Goal: Obtain resource: Obtain resource

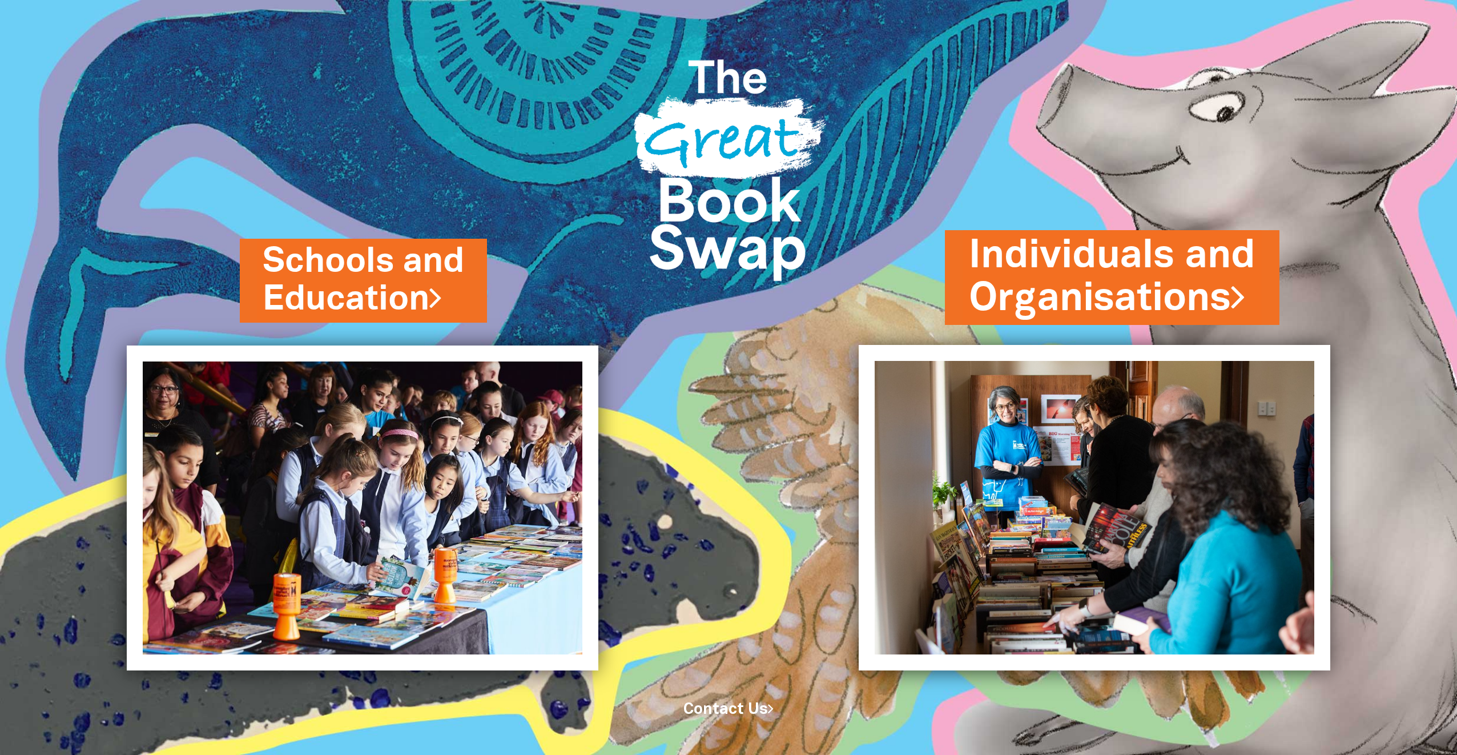
click at [1075, 301] on link "Individuals and Organisations" at bounding box center [1112, 277] width 287 height 96
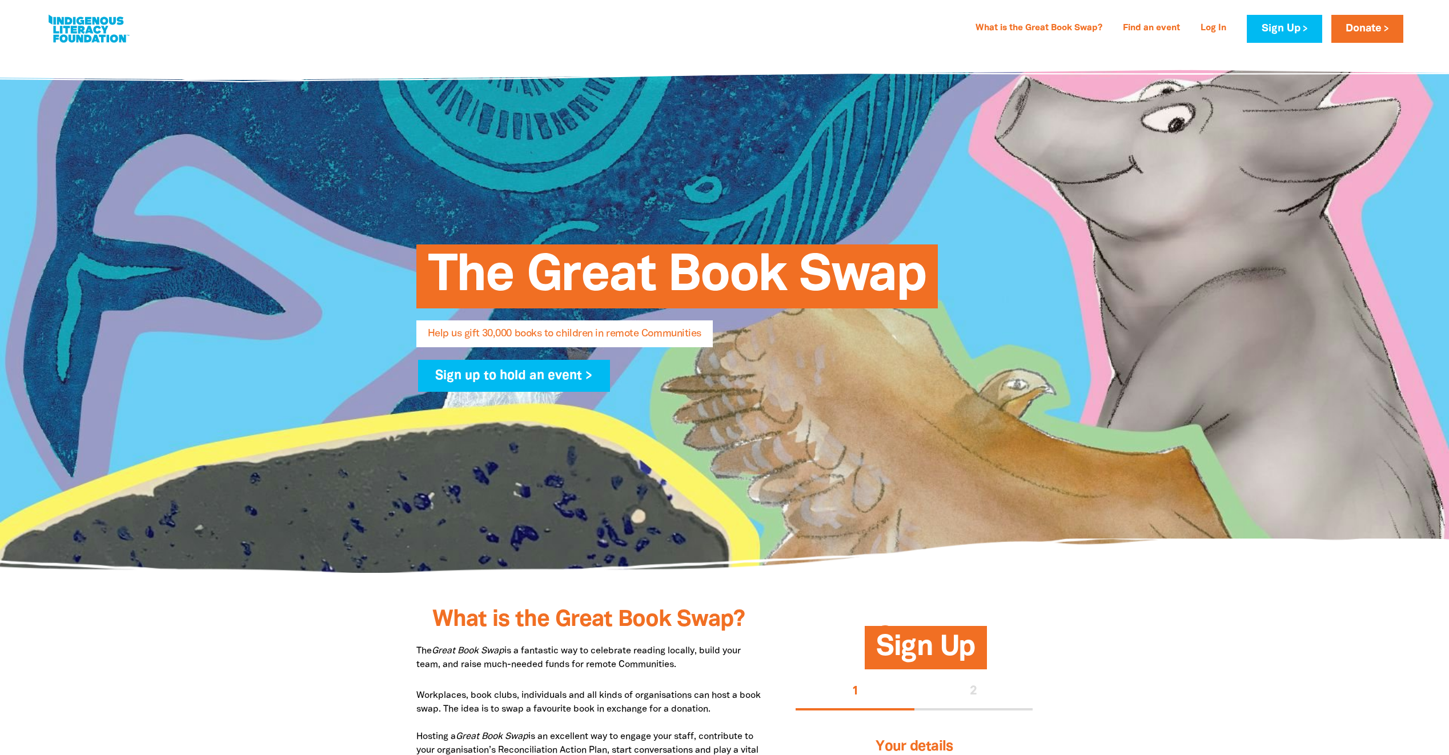
select select "AU"
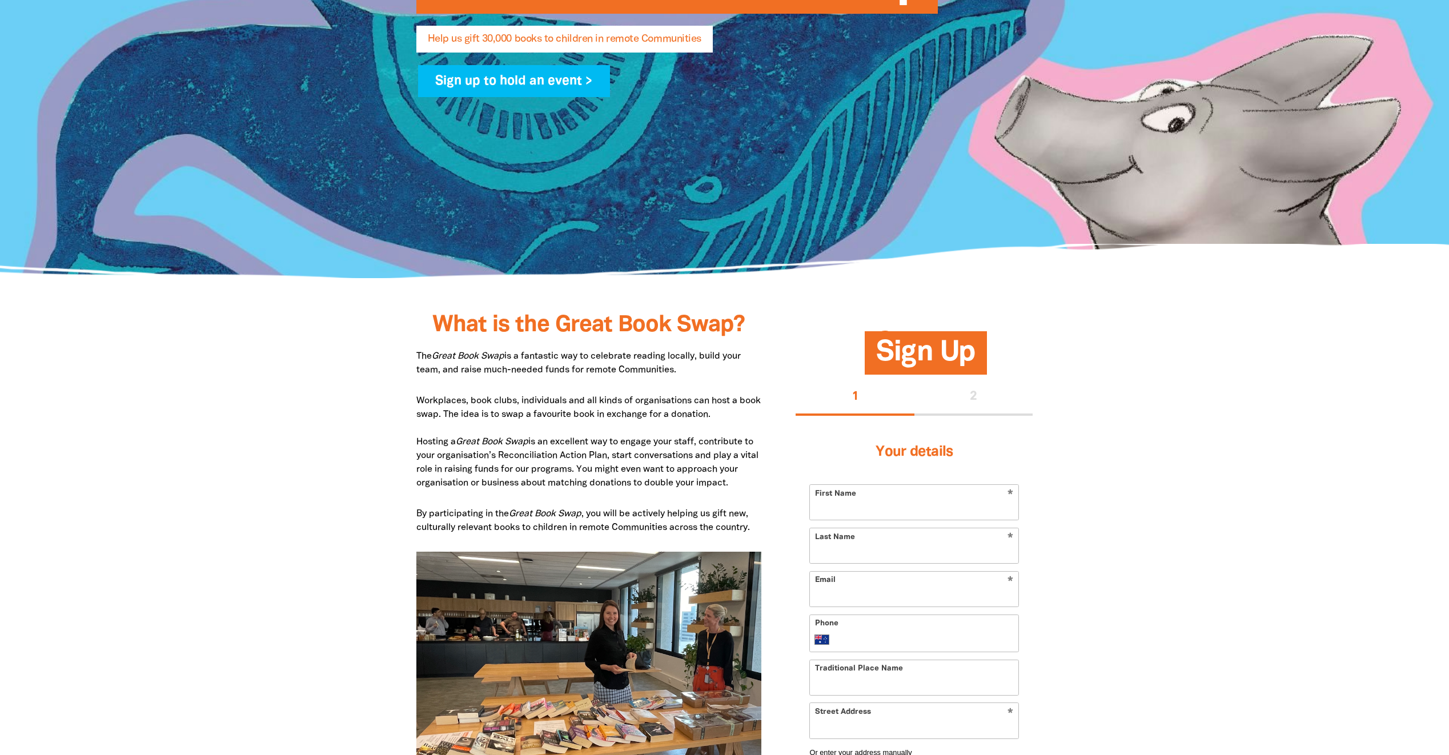
scroll to position [285, 0]
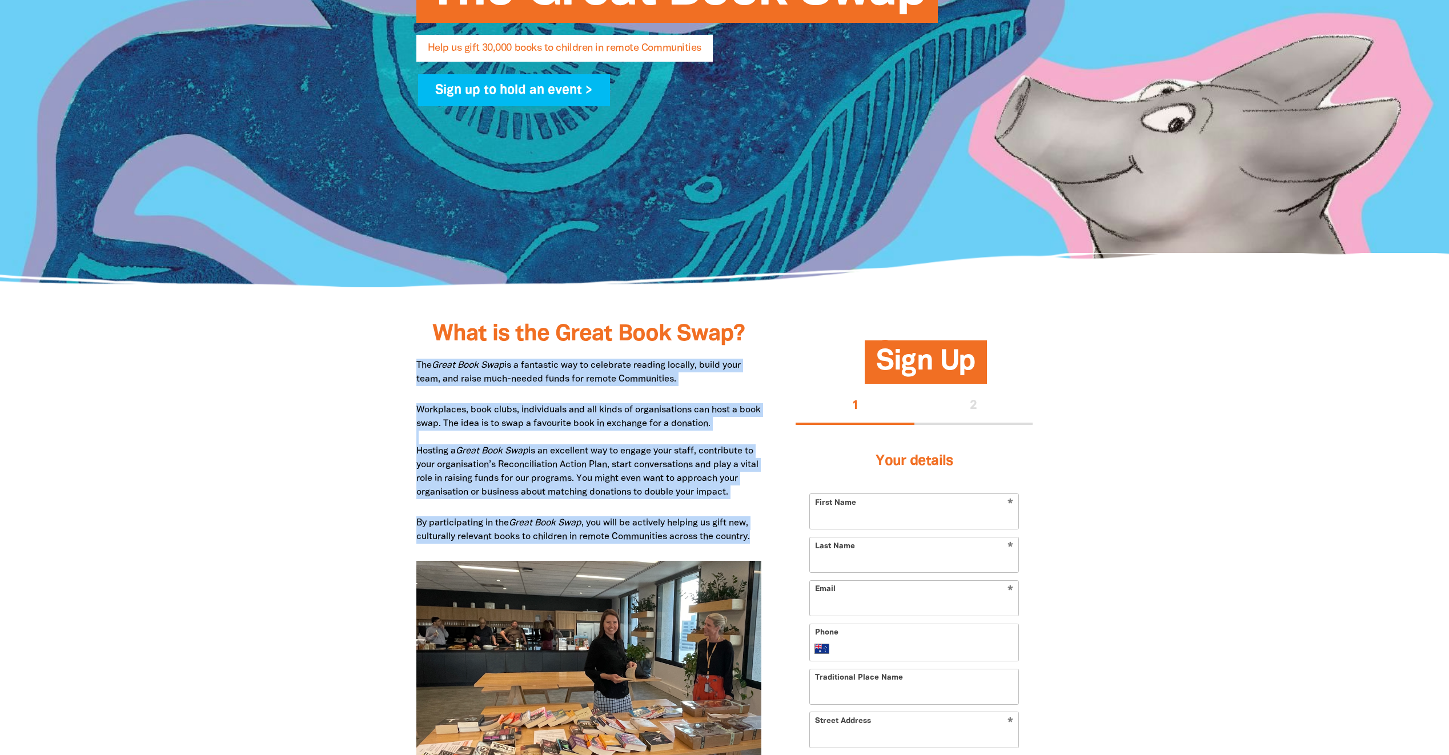
drag, startPoint x: 777, startPoint y: 538, endPoint x: 415, endPoint y: 369, distance: 399.8
copy div "The Great Book Swap is a fantastic way to celebrate reading locally, build your…"
click at [655, 453] on p "Workplaces, book clubs, individuals and all kinds of organisations can host a b…" at bounding box center [588, 451] width 345 height 96
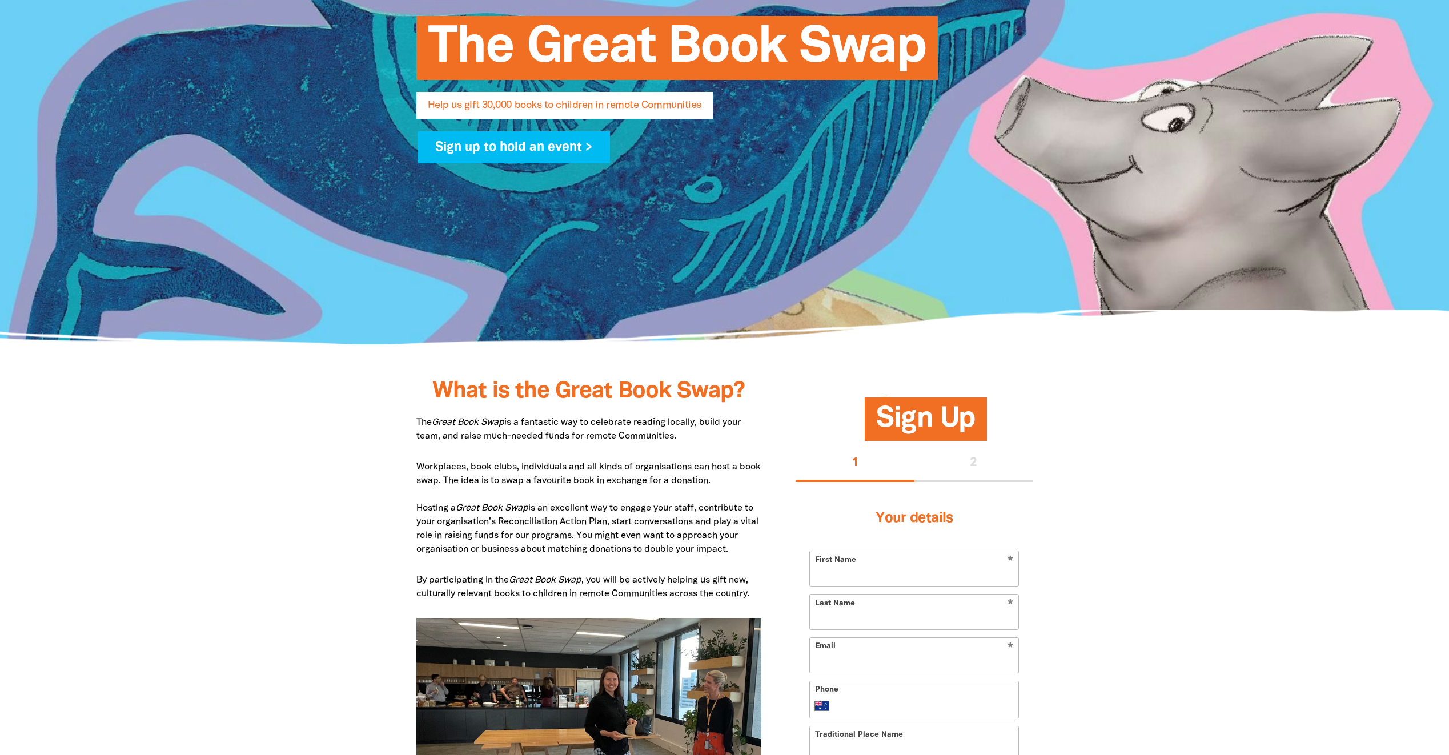
scroll to position [0, 0]
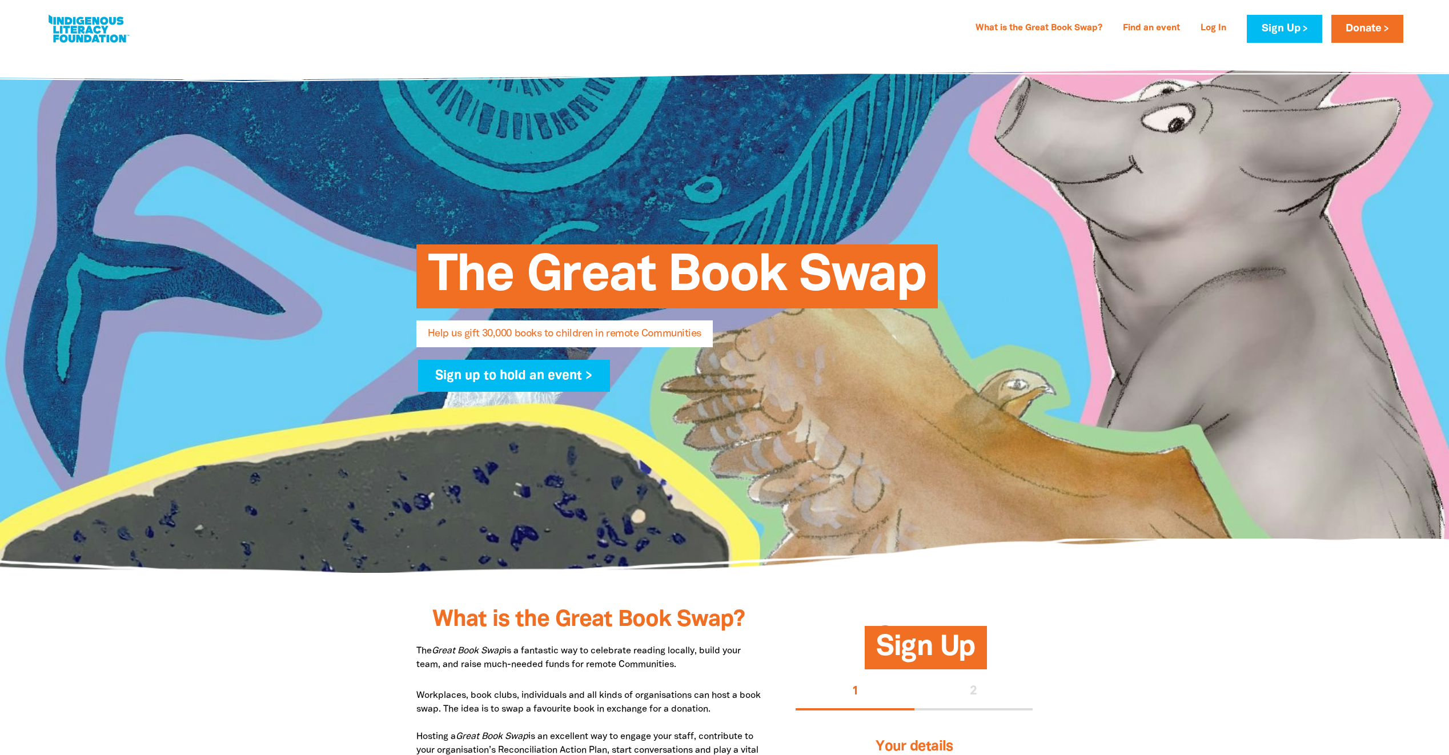
click at [72, 41] on link at bounding box center [89, 28] width 86 height 35
click at [1020, 29] on link "What is the Great Book Swap?" at bounding box center [1038, 28] width 140 height 18
click at [77, 20] on link at bounding box center [89, 28] width 86 height 35
click at [78, 27] on link at bounding box center [89, 28] width 86 height 35
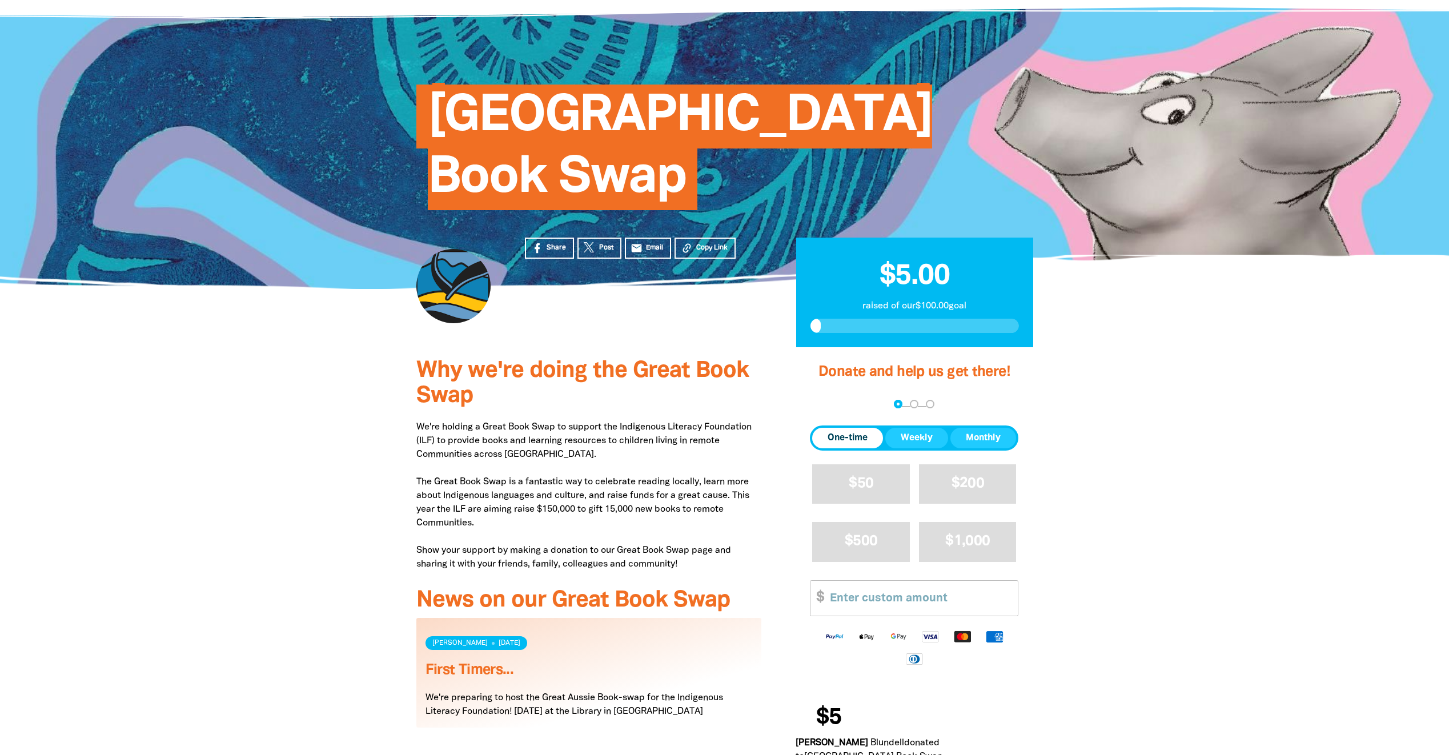
scroll to position [171, 0]
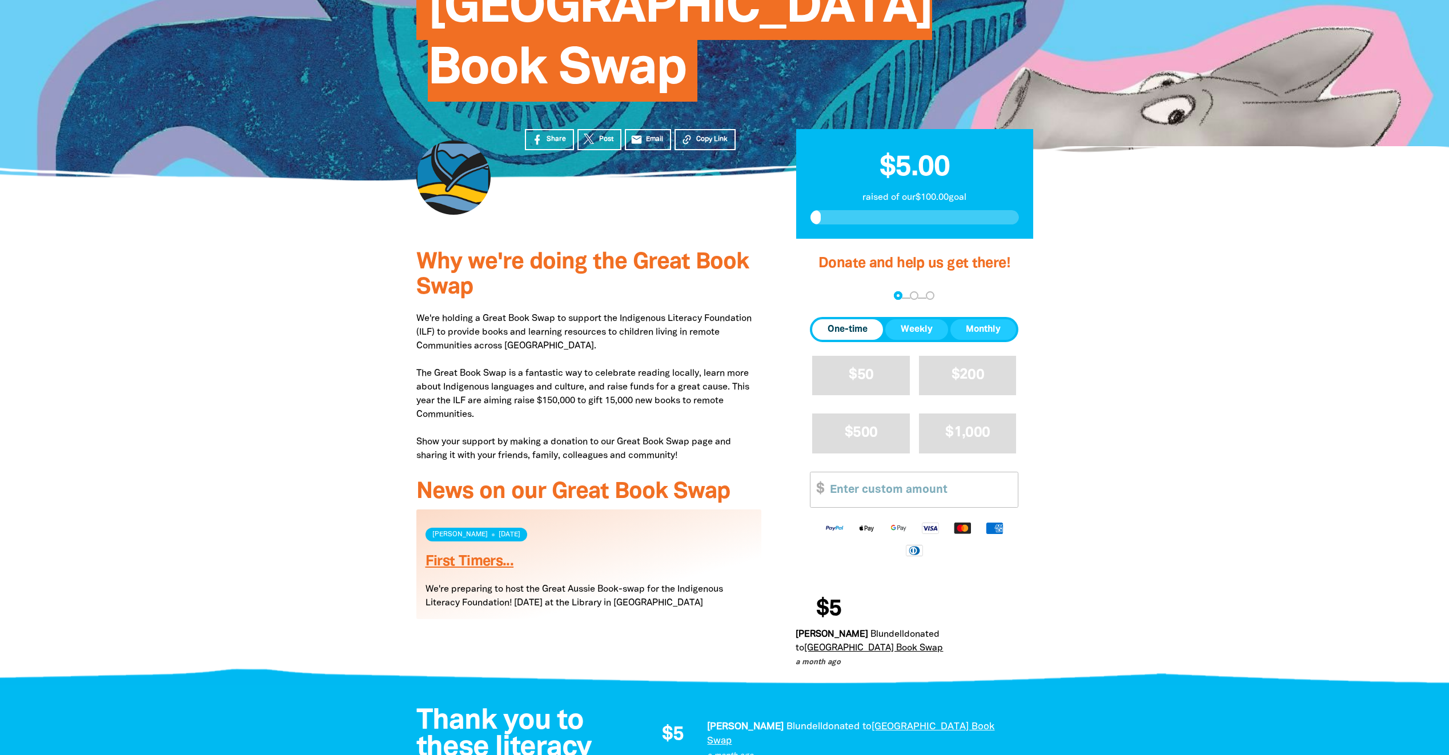
click at [453, 559] on link "First Timers..." at bounding box center [469, 561] width 88 height 13
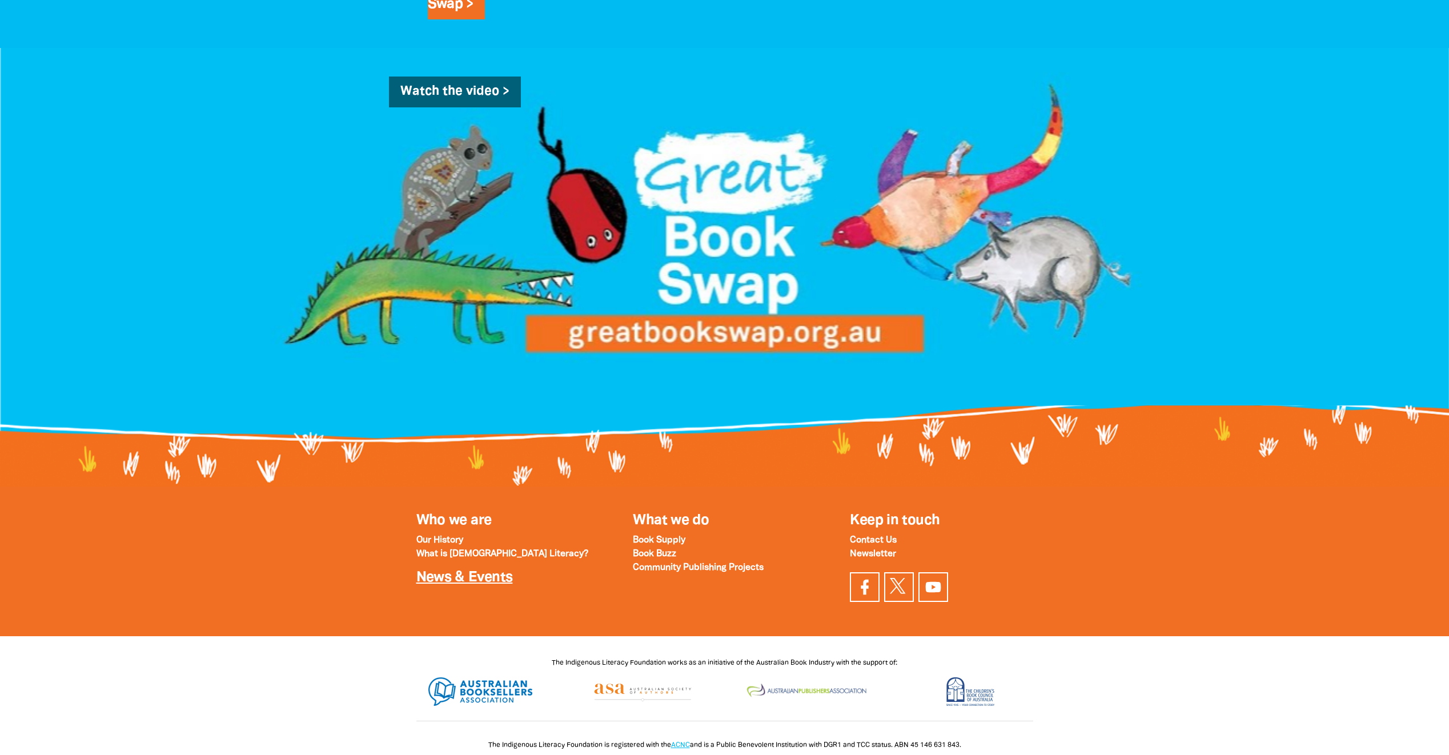
scroll to position [1075, 0]
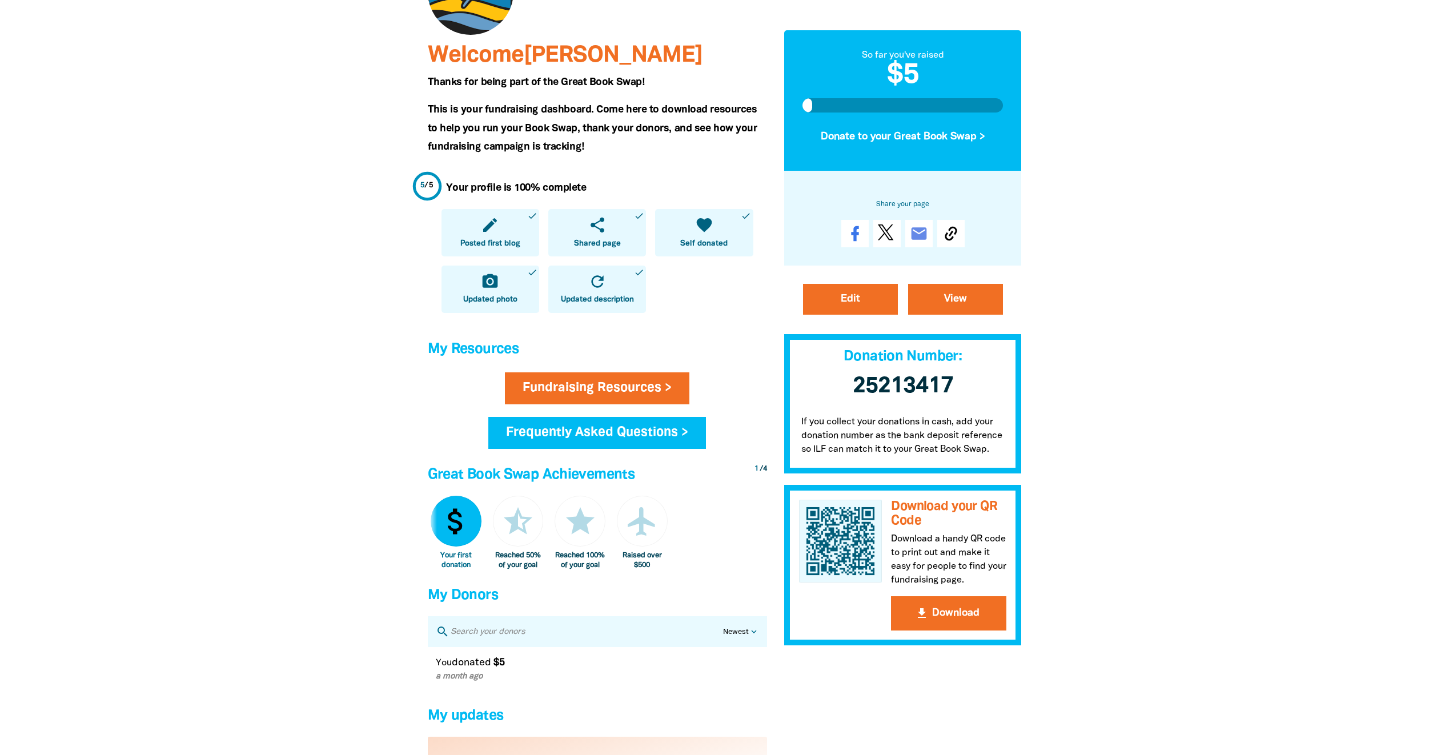
scroll to position [171, 0]
click at [639, 391] on link "Fundraising Resources >" at bounding box center [597, 388] width 184 height 32
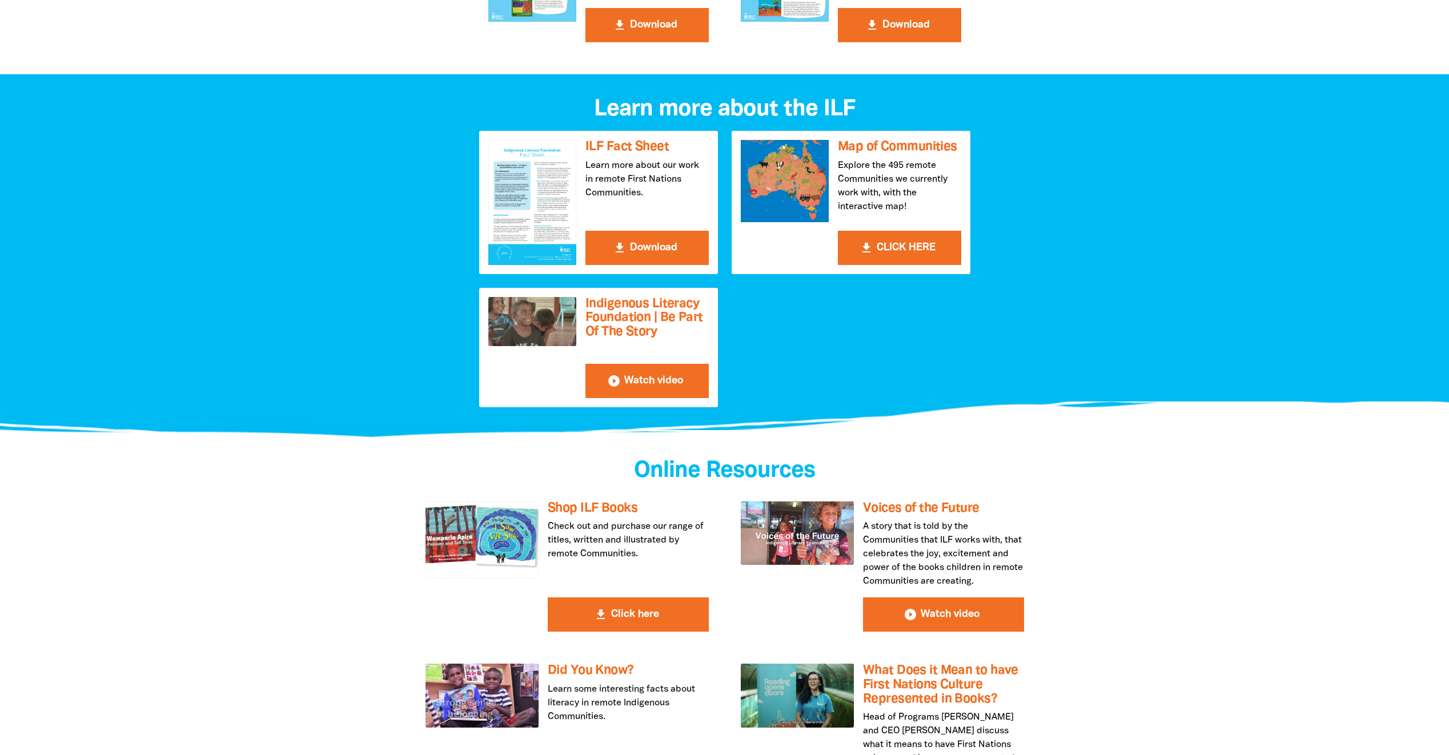
scroll to position [1256, 0]
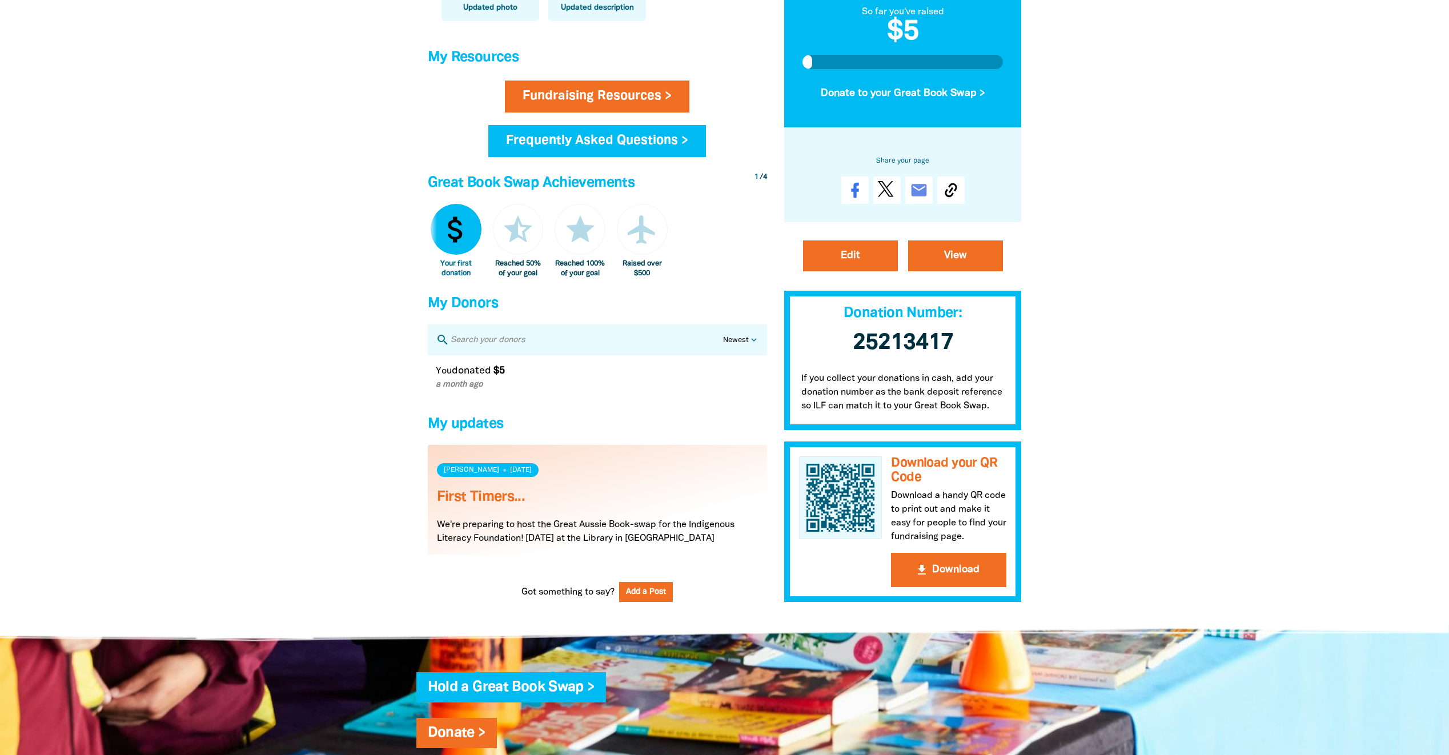
scroll to position [356, 0]
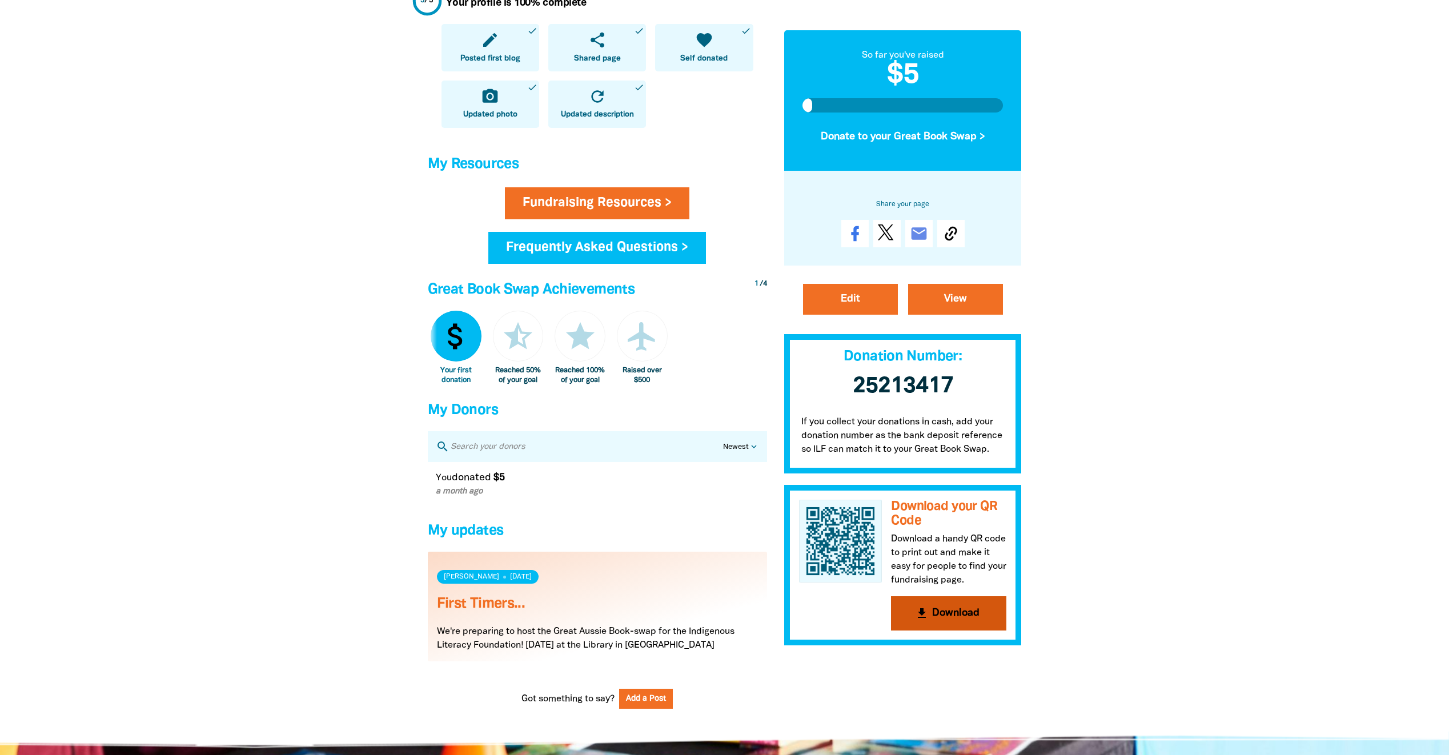
click at [923, 606] on icon "get_app" at bounding box center [922, 613] width 14 height 14
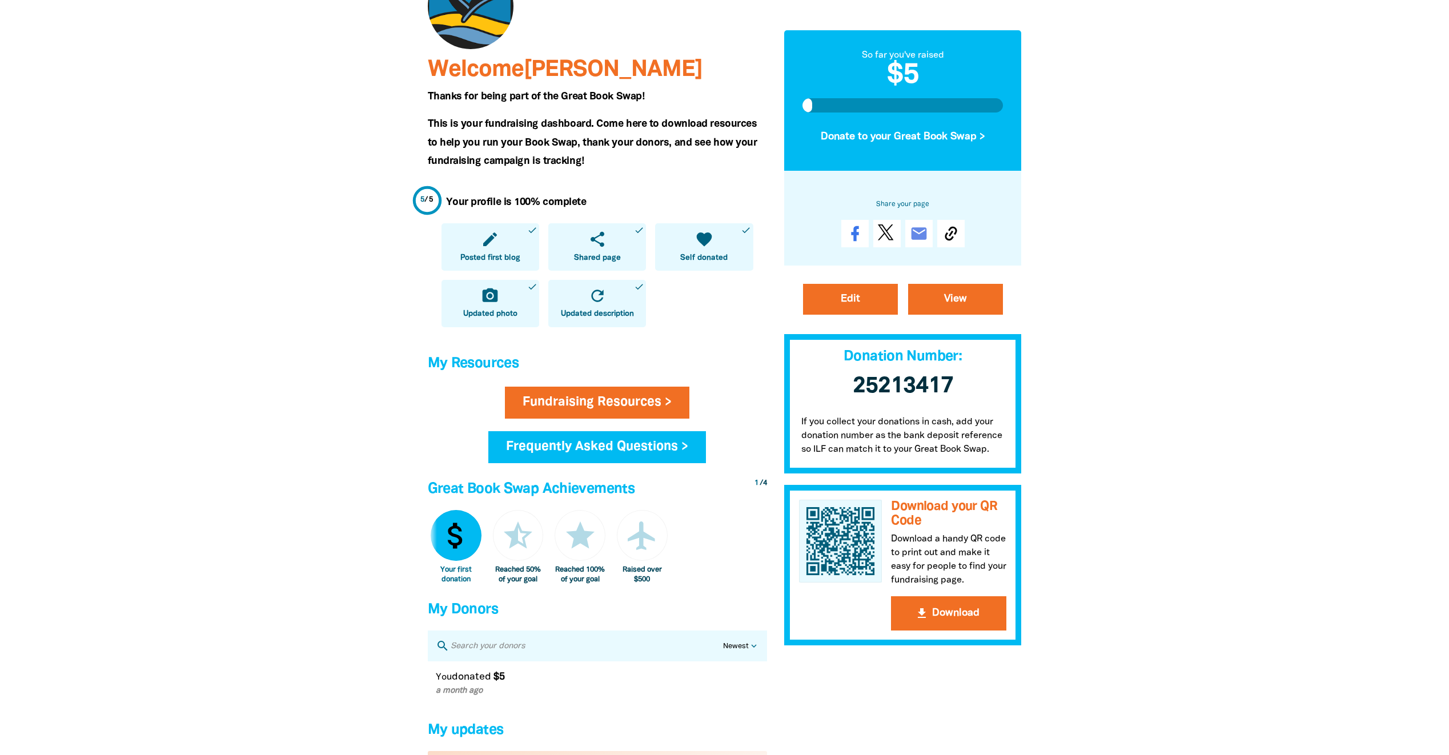
scroll to position [0, 0]
